Goal: Navigation & Orientation: Find specific page/section

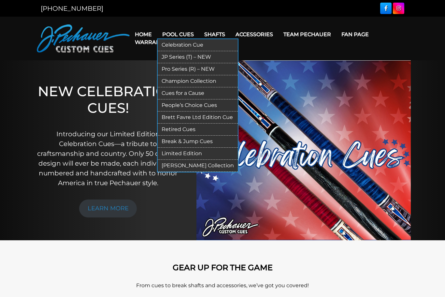
click at [170, 47] on link "Celebration Cue" at bounding box center [198, 45] width 80 height 12
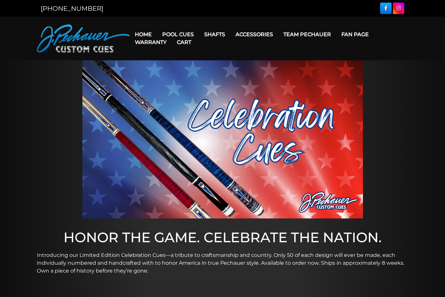
click at [173, 35] on link "Cart" at bounding box center [184, 42] width 25 height 17
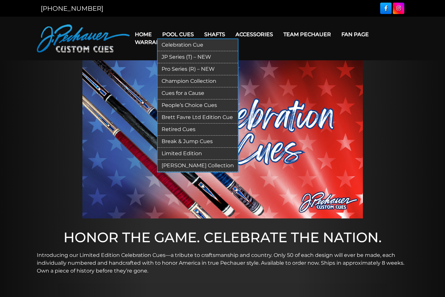
click at [173, 32] on link "Pool Cues" at bounding box center [178, 34] width 42 height 17
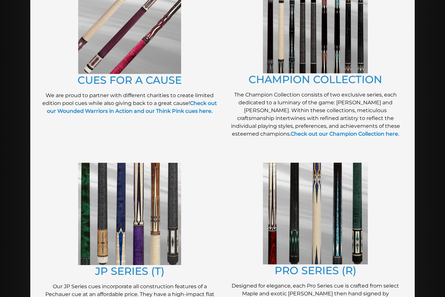
scroll to position [193, 0]
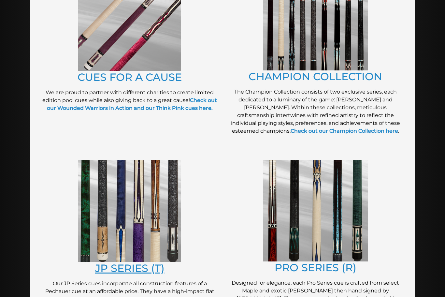
click at [133, 272] on link "JP SERIES (T)" at bounding box center [129, 267] width 69 height 13
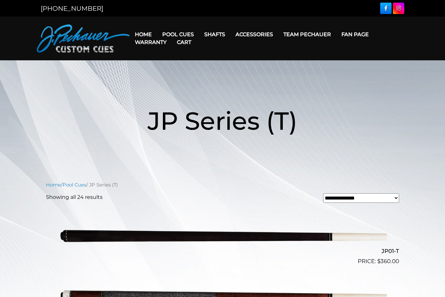
click at [192, 34] on link "Cart" at bounding box center [184, 42] width 25 height 17
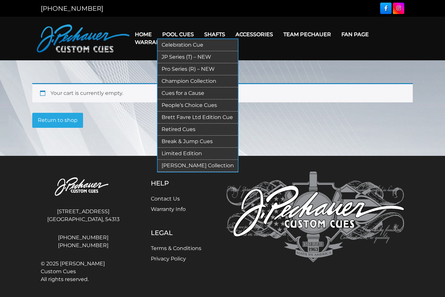
click at [195, 69] on link "Pro Series (R) – NEW" at bounding box center [198, 69] width 80 height 12
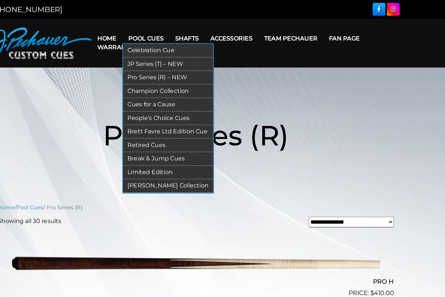
click at [158, 139] on link "Break & Jump Cues" at bounding box center [198, 141] width 80 height 12
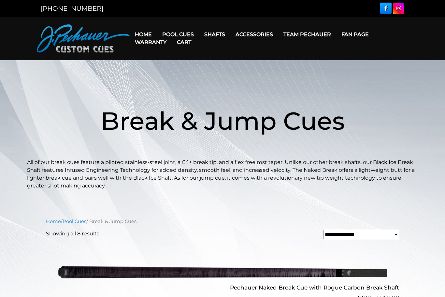
click at [190, 36] on link "Cart" at bounding box center [184, 42] width 25 height 17
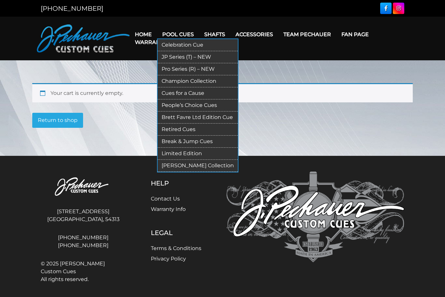
click at [214, 57] on link "JP Series (T) – NEW" at bounding box center [198, 57] width 80 height 12
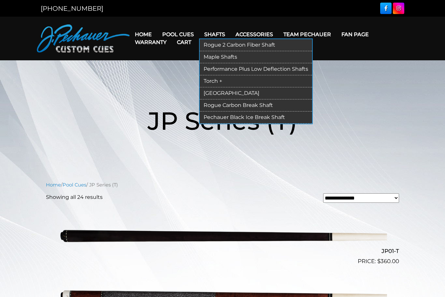
click at [211, 82] on link "Torch +" at bounding box center [256, 81] width 112 height 12
